Goal: Find specific page/section: Find specific page/section

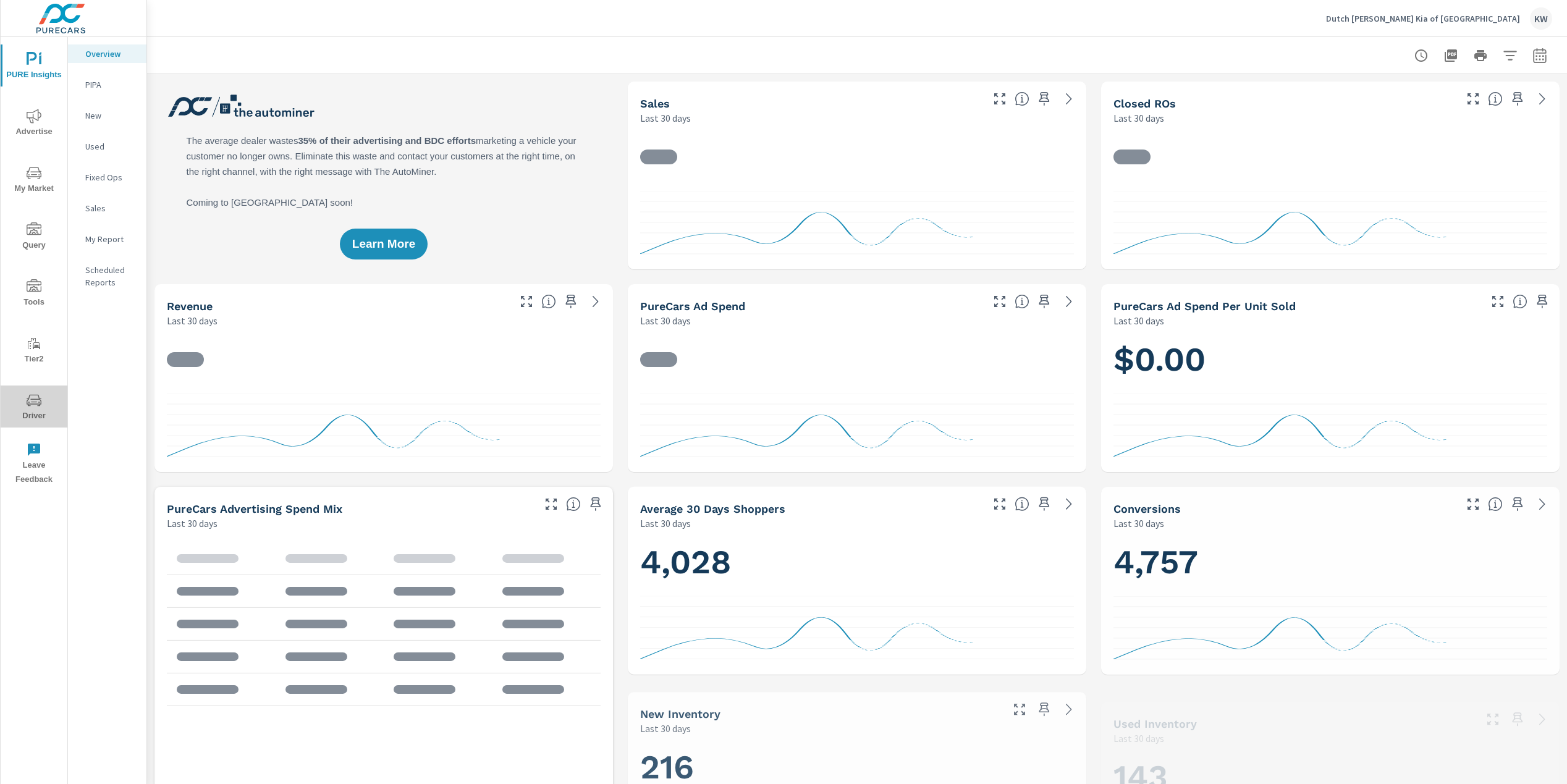
click at [35, 409] on span "Driver" at bounding box center [34, 407] width 59 height 30
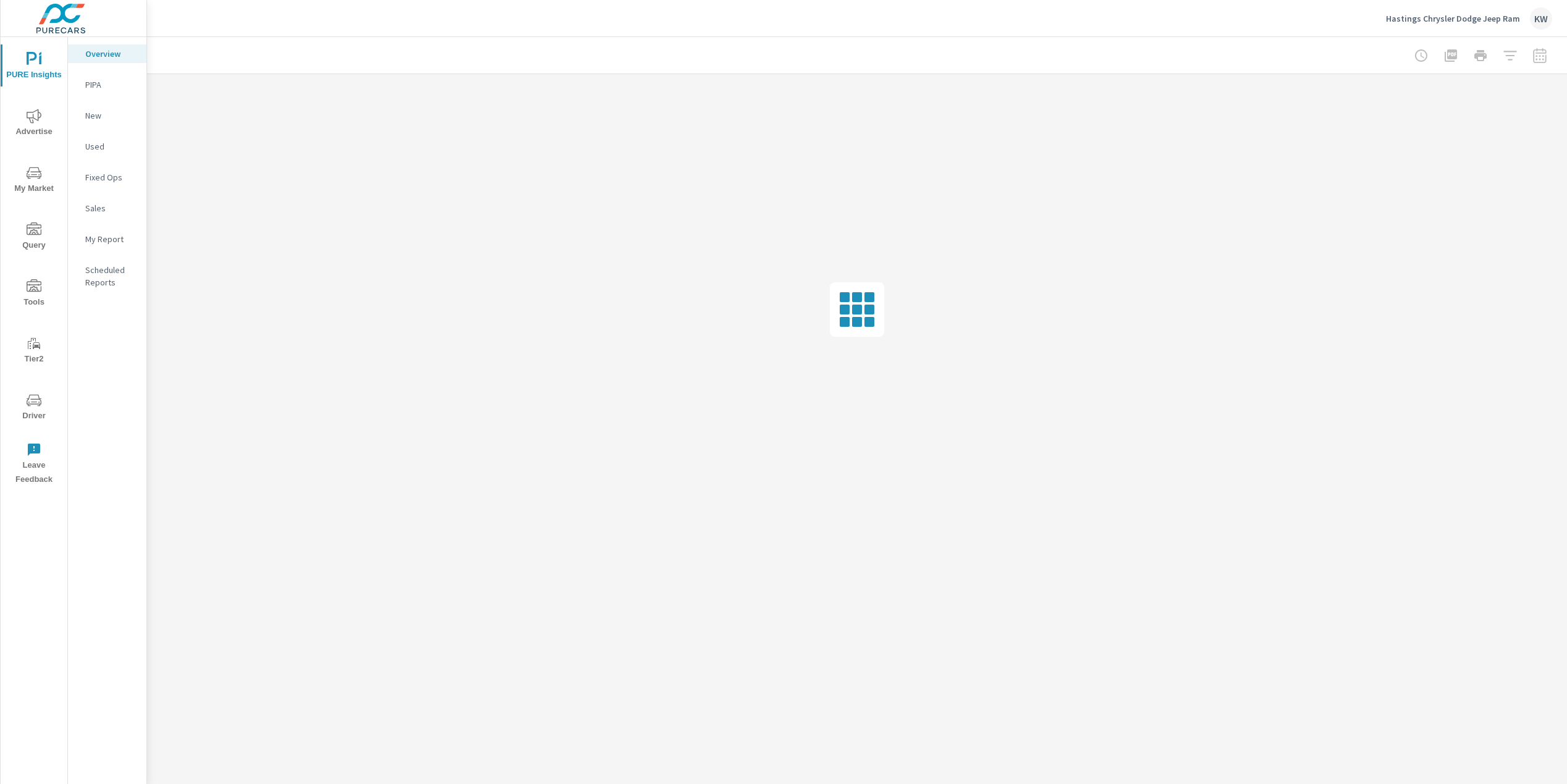
click at [34, 412] on span "Driver" at bounding box center [34, 407] width 59 height 30
click at [32, 414] on span "Driver" at bounding box center [34, 407] width 59 height 30
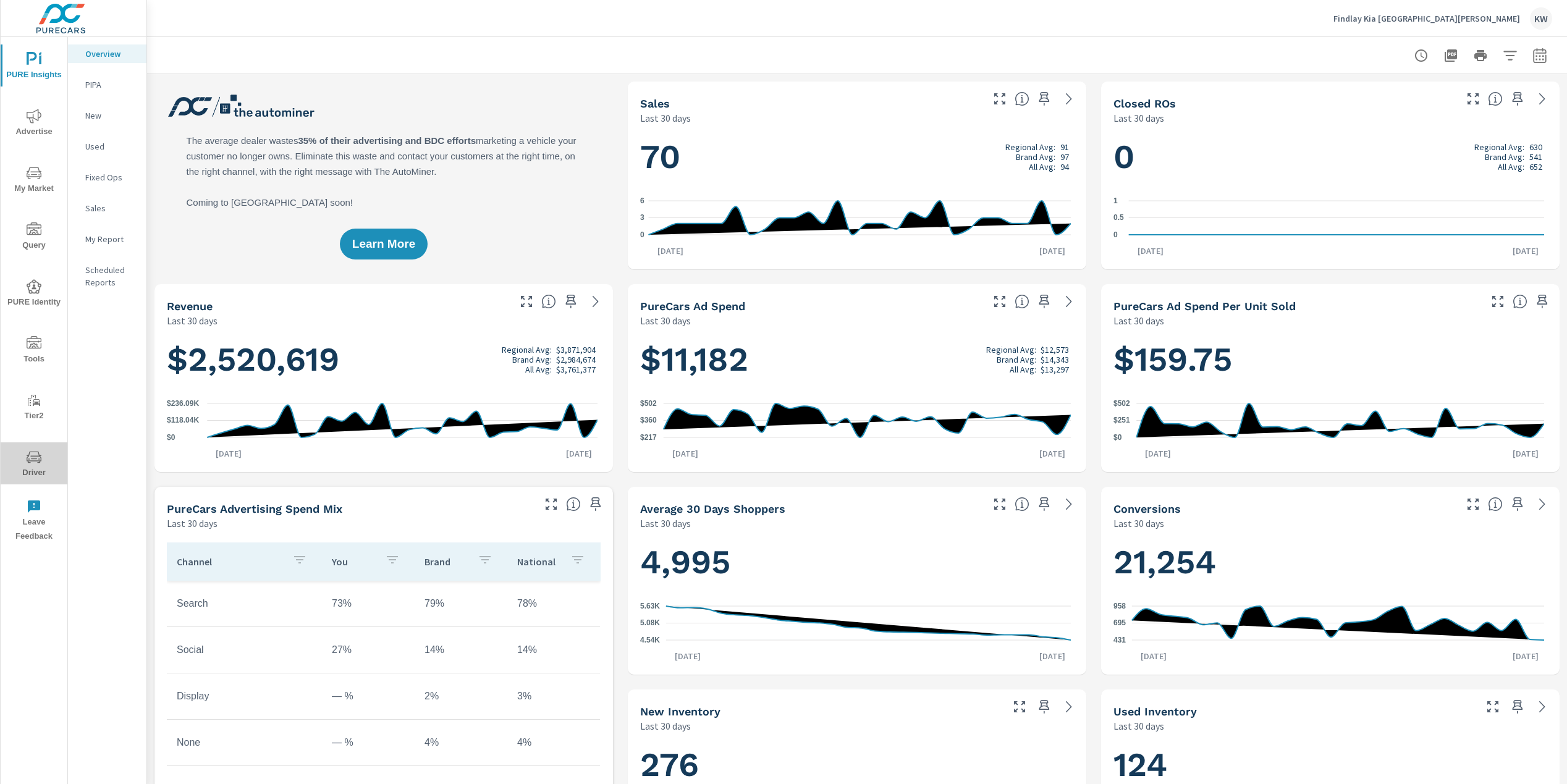
click at [35, 469] on span "Driver" at bounding box center [34, 465] width 59 height 30
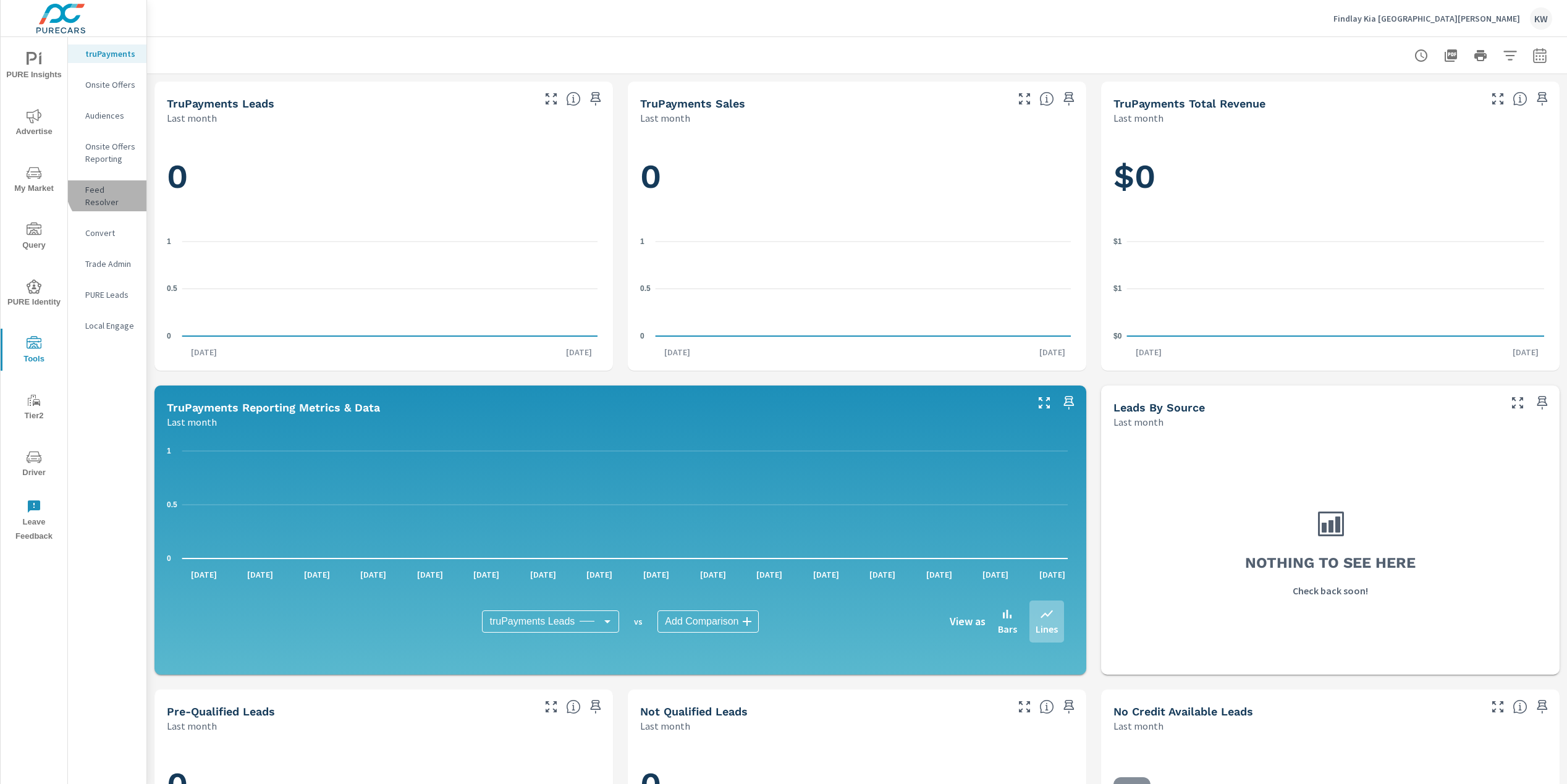
click at [115, 186] on p "Feed Resolver" at bounding box center [111, 196] width 52 height 24
